Goal: Browse casually

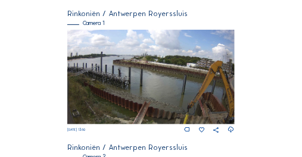
scroll to position [107, 0]
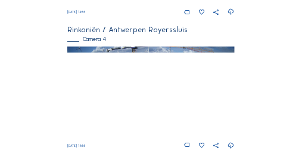
scroll to position [643, 0]
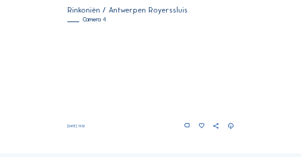
scroll to position [634, 0]
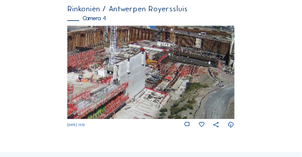
drag, startPoint x: 196, startPoint y: 79, endPoint x: 193, endPoint y: 111, distance: 32.9
click at [193, 111] on img at bounding box center [150, 73] width 167 height 94
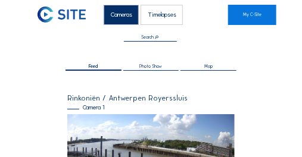
scroll to position [0, 0]
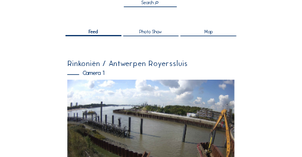
scroll to position [59, 0]
